Goal: Check status: Check status

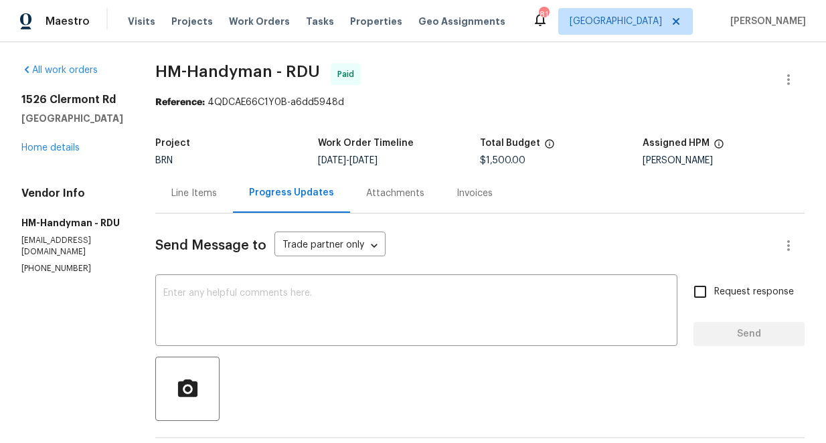
click at [216, 191] on div "Line Items" at bounding box center [194, 193] width 46 height 13
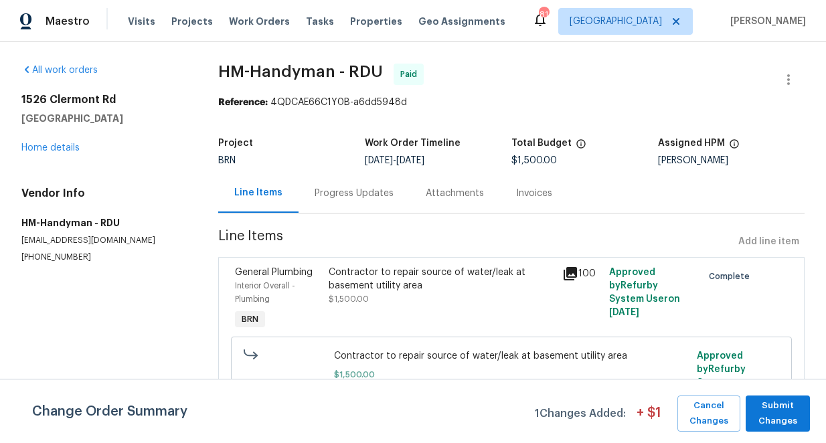
click at [325, 191] on div "Progress Updates" at bounding box center [354, 193] width 79 height 13
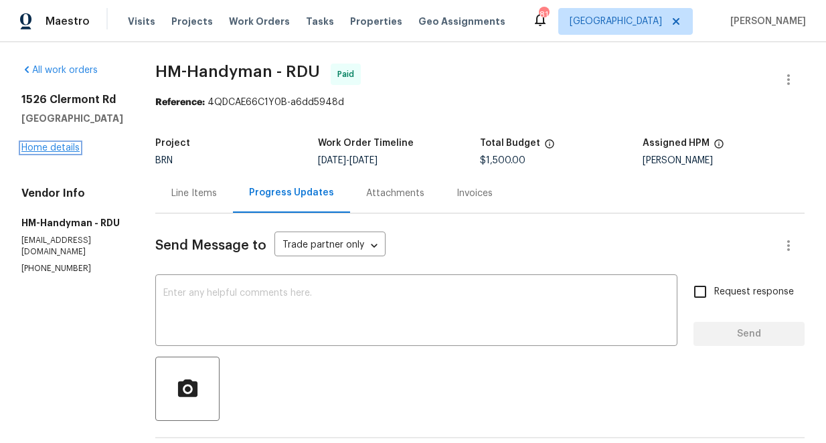
click at [62, 145] on link "Home details" at bounding box center [50, 147] width 58 height 9
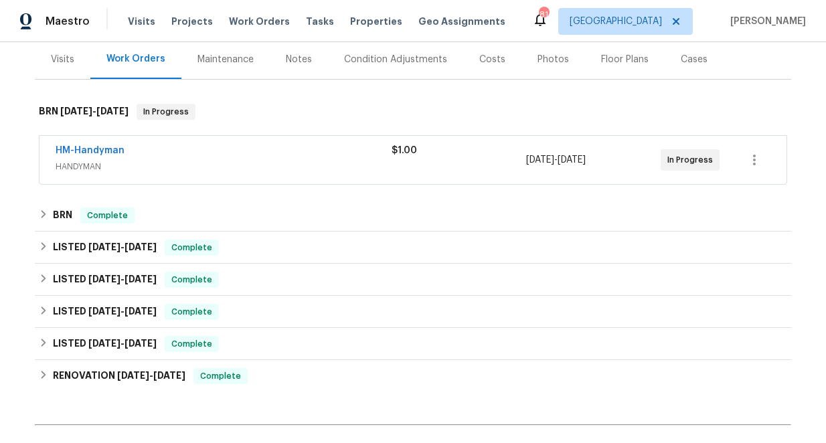
scroll to position [166, 0]
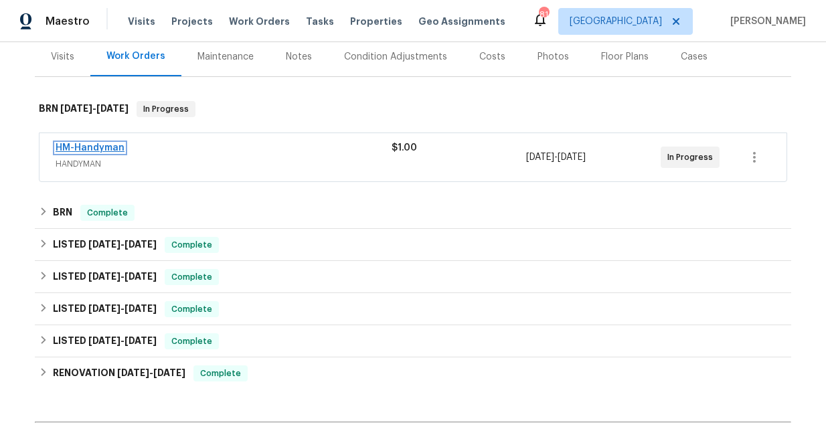
click at [106, 147] on link "HM-Handyman" at bounding box center [90, 147] width 69 height 9
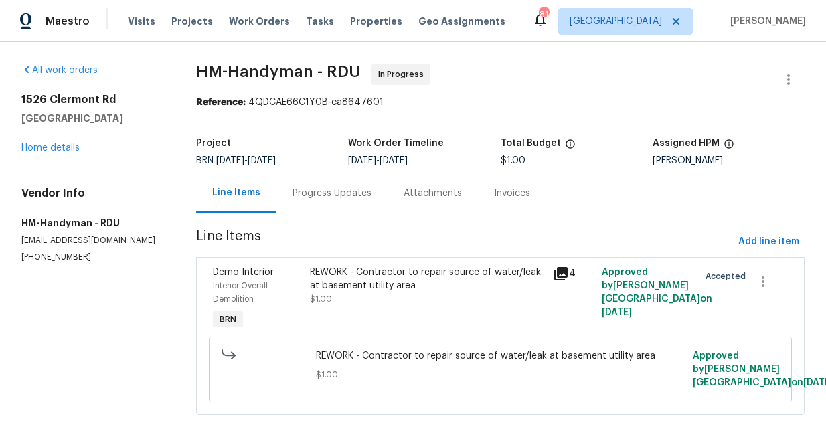
click at [337, 193] on div "Progress Updates" at bounding box center [331, 193] width 79 height 13
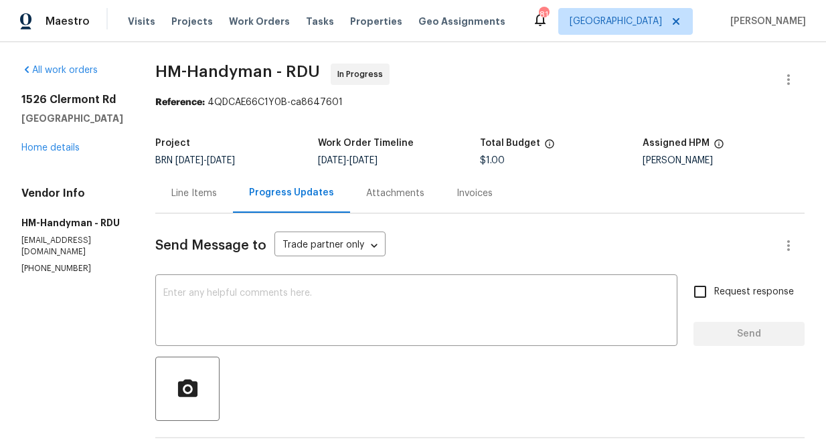
click at [209, 197] on div "Line Items" at bounding box center [194, 193] width 46 height 13
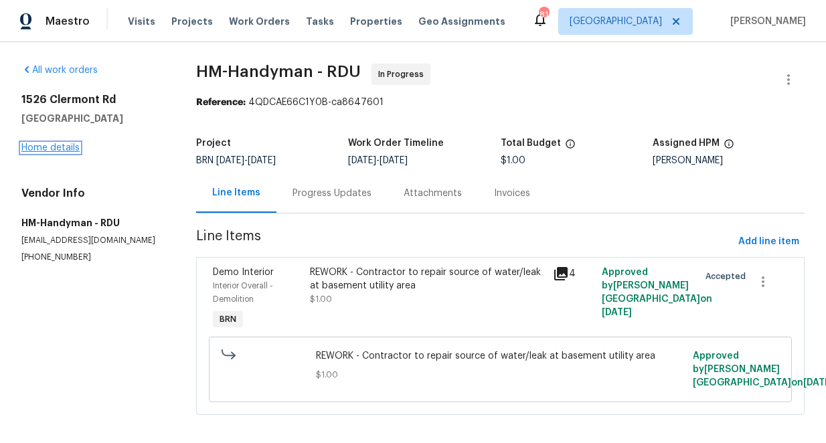
click at [54, 147] on link "Home details" at bounding box center [50, 147] width 58 height 9
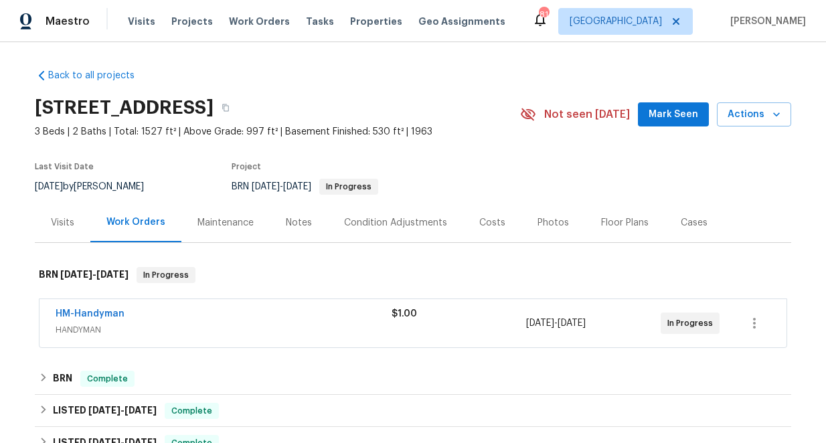
click at [225, 221] on div "Maintenance" at bounding box center [225, 222] width 56 height 13
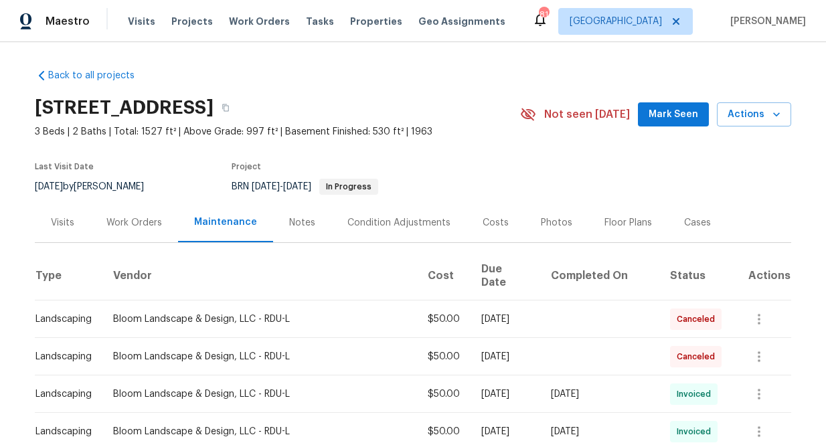
click at [71, 220] on div "Visits" at bounding box center [62, 222] width 23 height 13
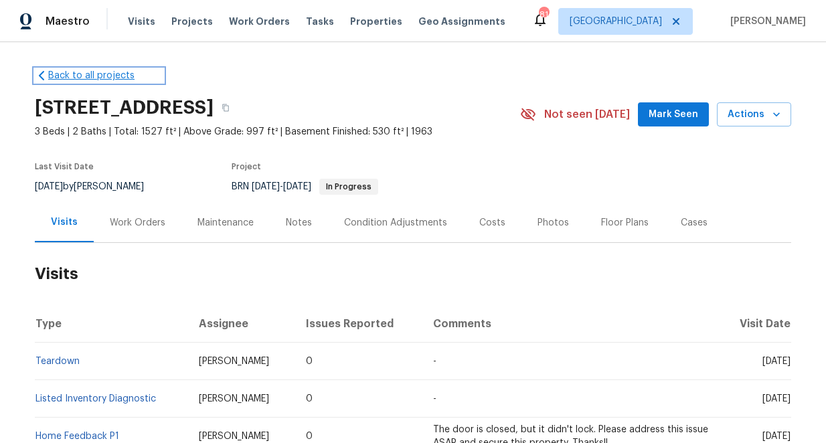
click at [52, 74] on link "Back to all projects" at bounding box center [99, 75] width 128 height 13
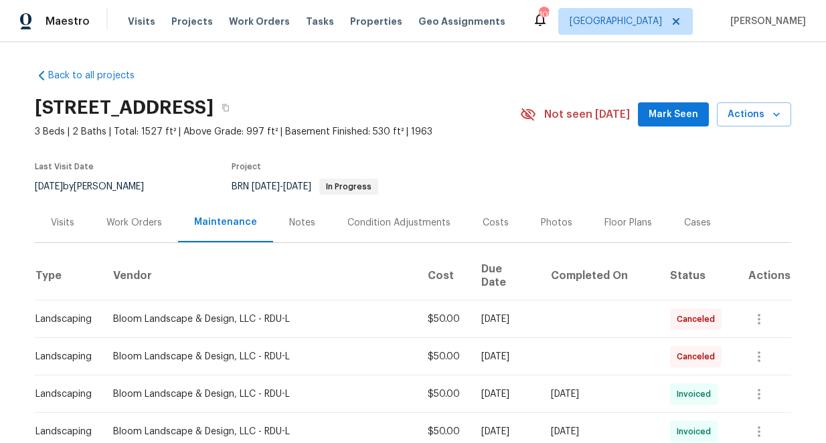
click at [124, 222] on div "Work Orders" at bounding box center [134, 222] width 56 height 13
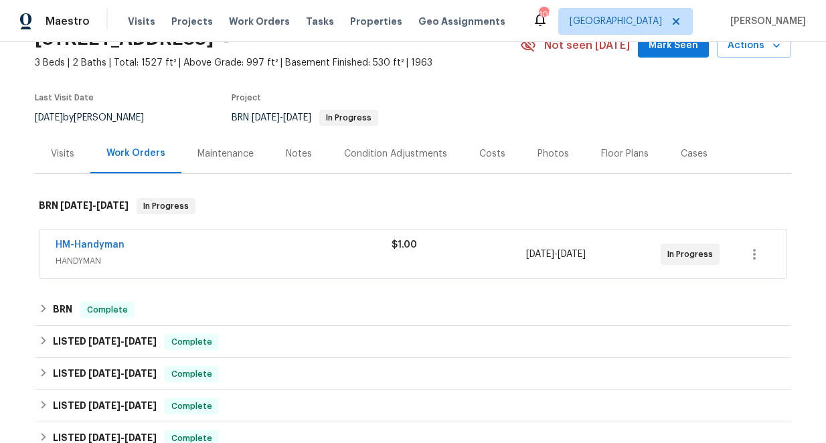
scroll to position [236, 0]
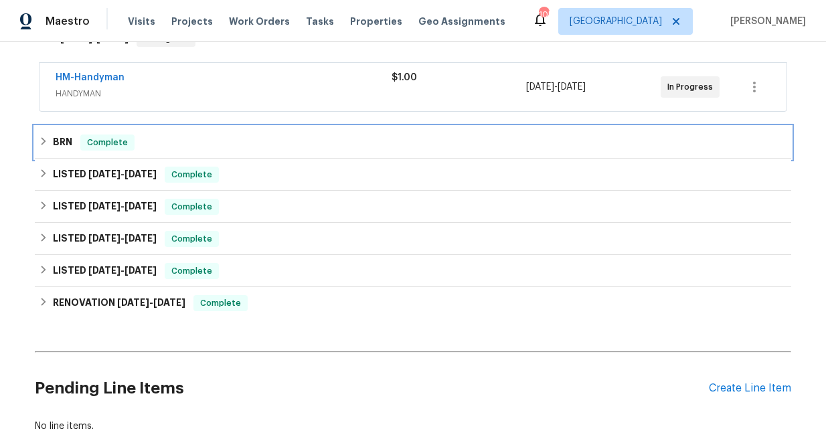
click at [43, 137] on icon at bounding box center [43, 141] width 9 height 9
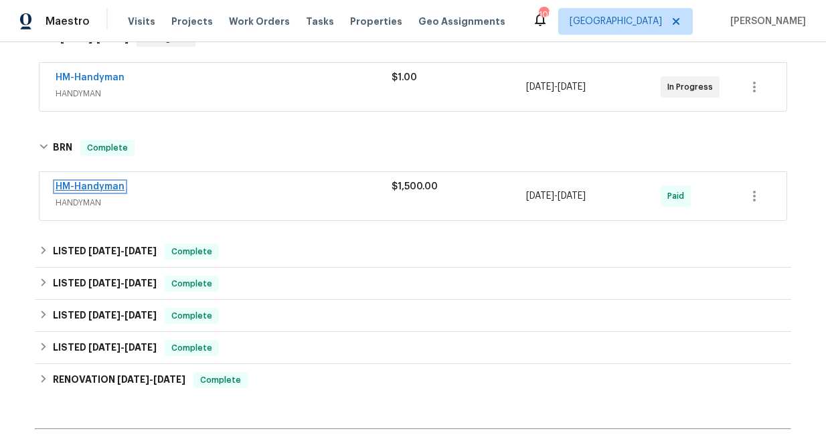
click at [94, 189] on link "HM-Handyman" at bounding box center [90, 186] width 69 height 9
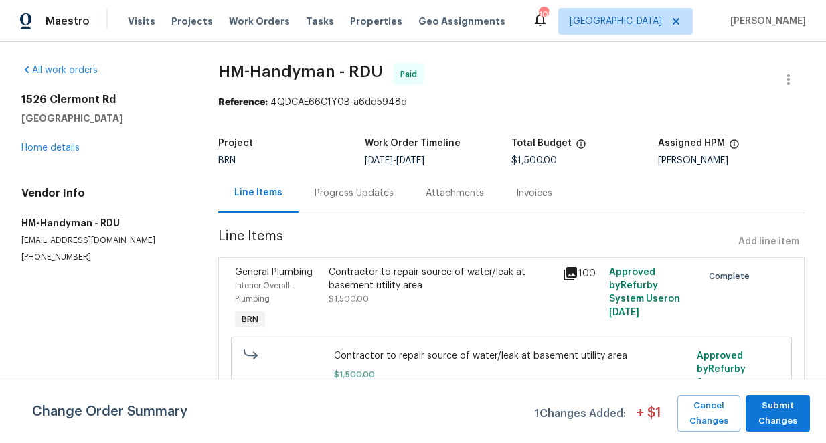
click at [371, 196] on div "Progress Updates" at bounding box center [354, 193] width 79 height 13
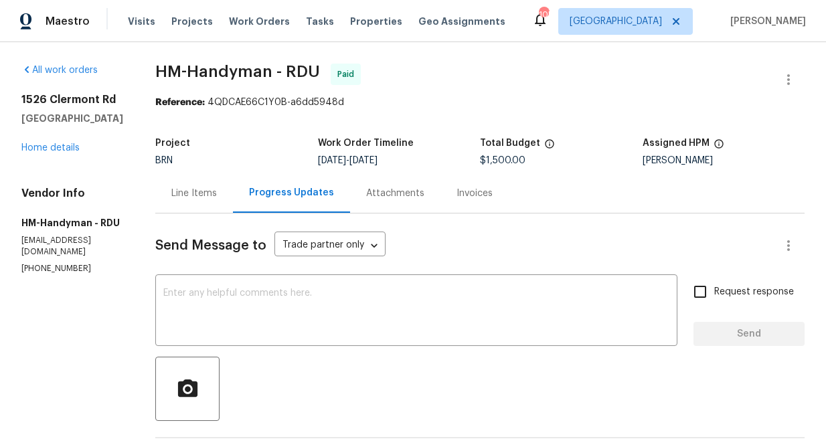
click at [217, 193] on div "Line Items" at bounding box center [194, 193] width 46 height 13
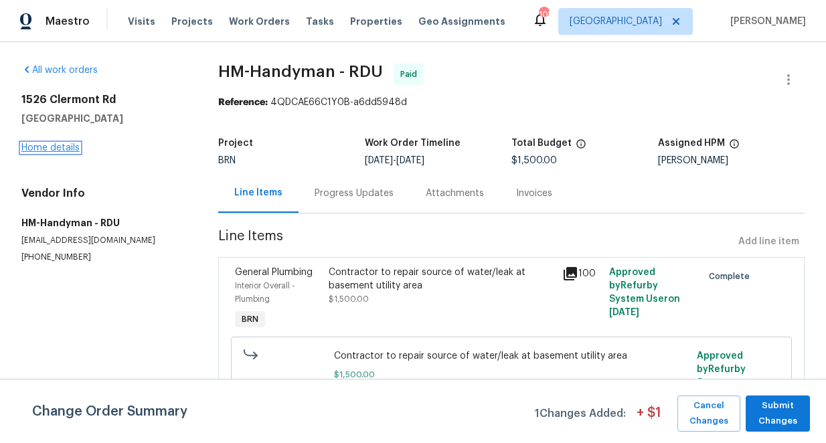
click at [68, 146] on link "Home details" at bounding box center [50, 147] width 58 height 9
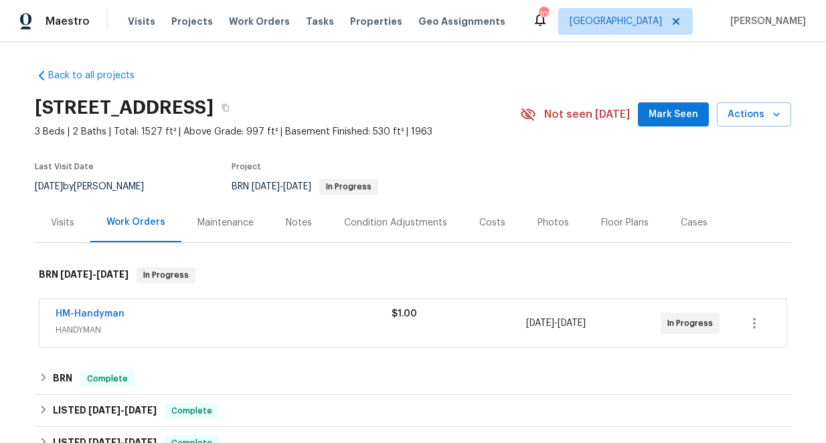
click at [64, 224] on div "Visits" at bounding box center [62, 222] width 23 height 13
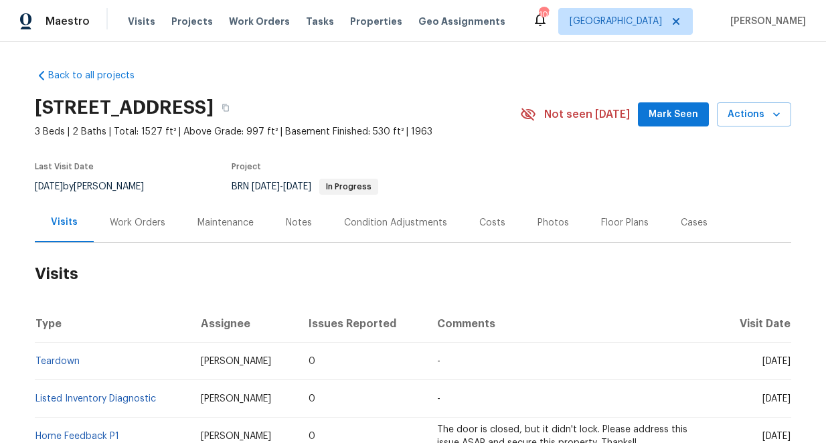
click at [144, 213] on div "Work Orders" at bounding box center [138, 222] width 88 height 39
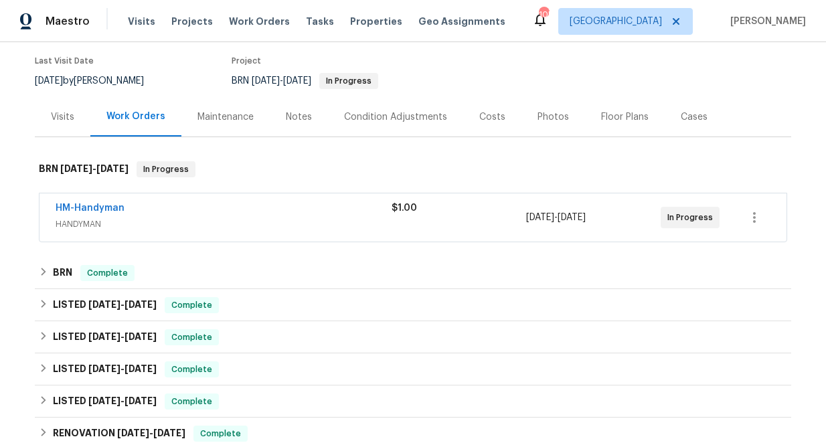
scroll to position [135, 0]
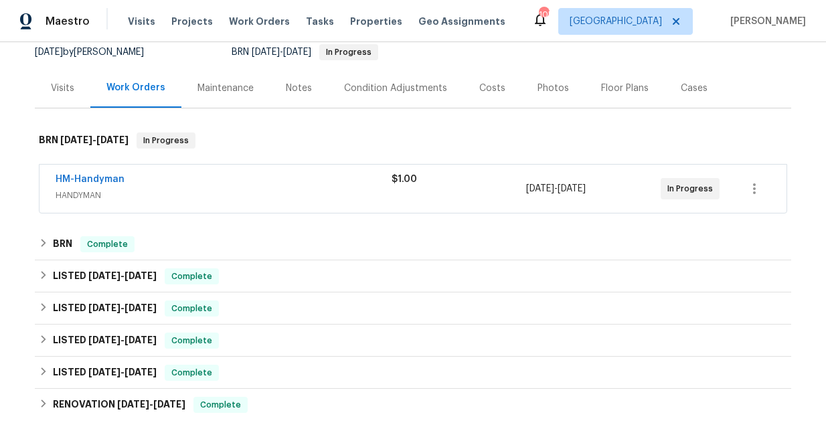
click at [109, 174] on span "HM-Handyman" at bounding box center [90, 179] width 69 height 13
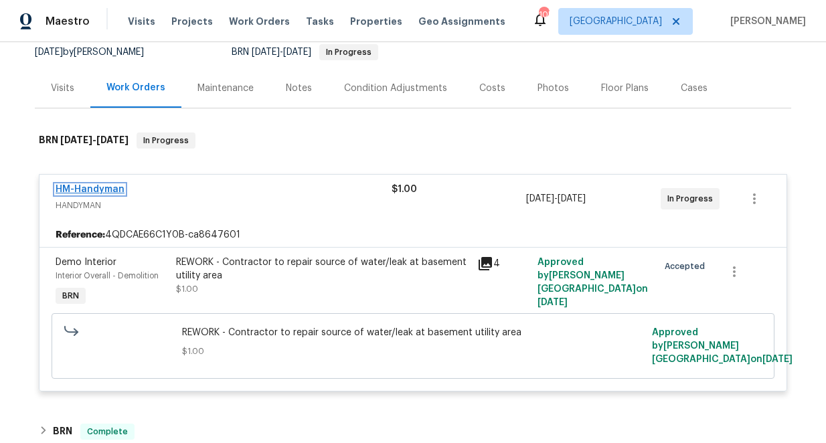
click at [106, 185] on link "HM-Handyman" at bounding box center [90, 189] width 69 height 9
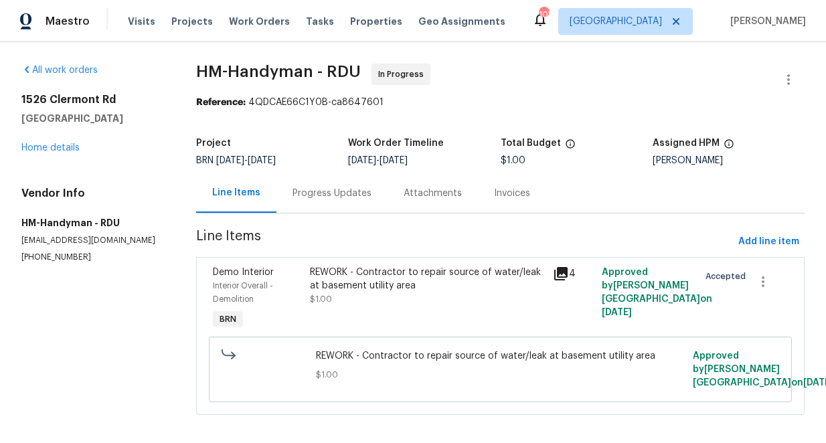
click at [343, 195] on div "Progress Updates" at bounding box center [331, 193] width 79 height 13
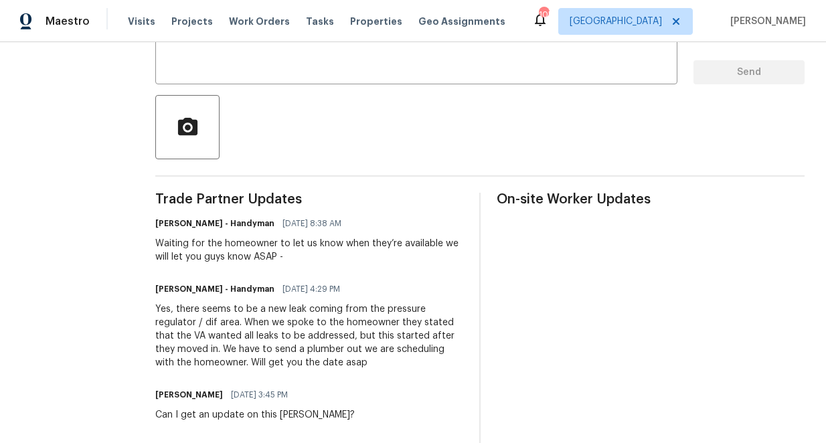
scroll to position [286, 0]
